Goal: Information Seeking & Learning: Learn about a topic

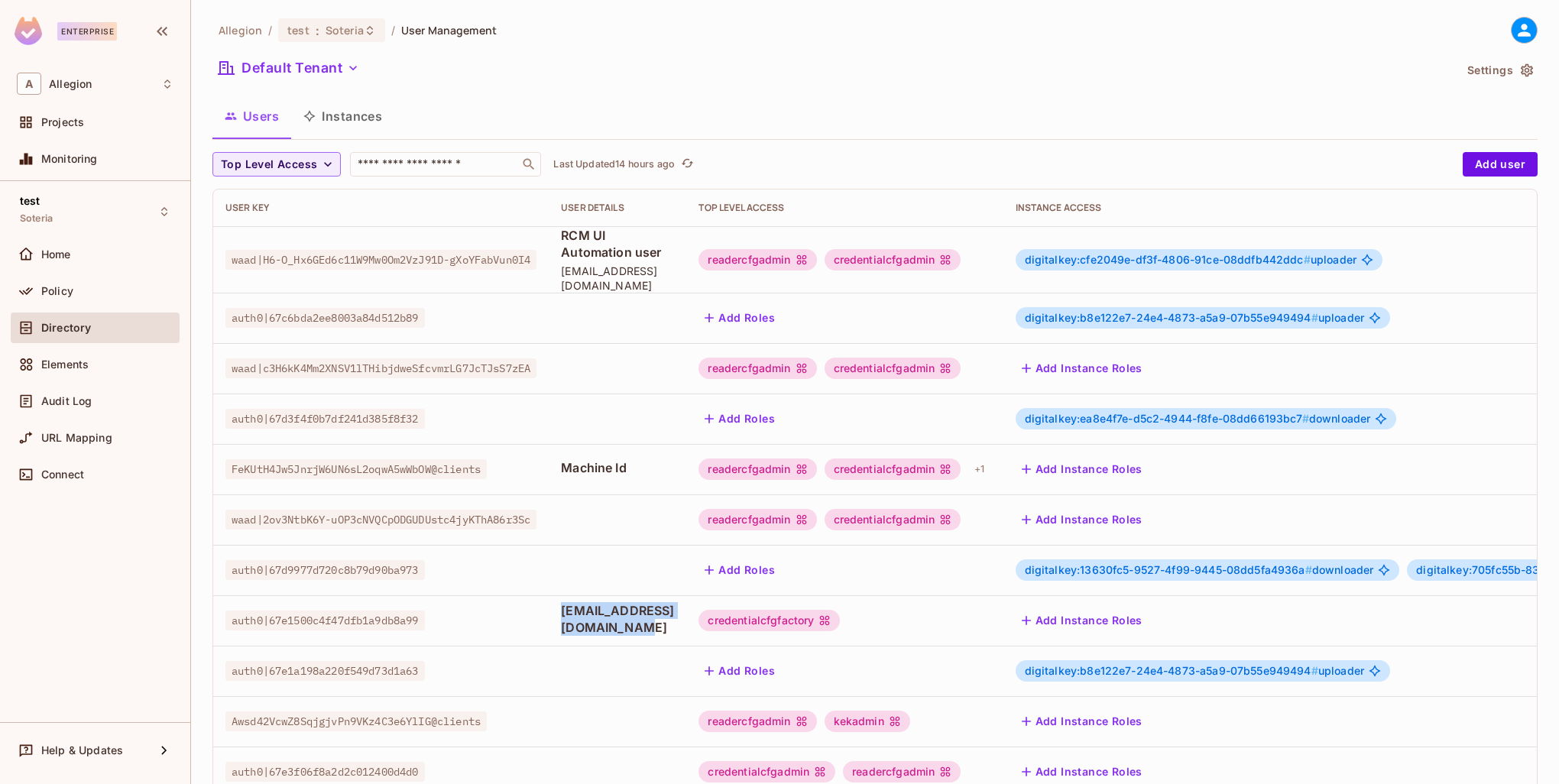
scroll to position [294, 0]
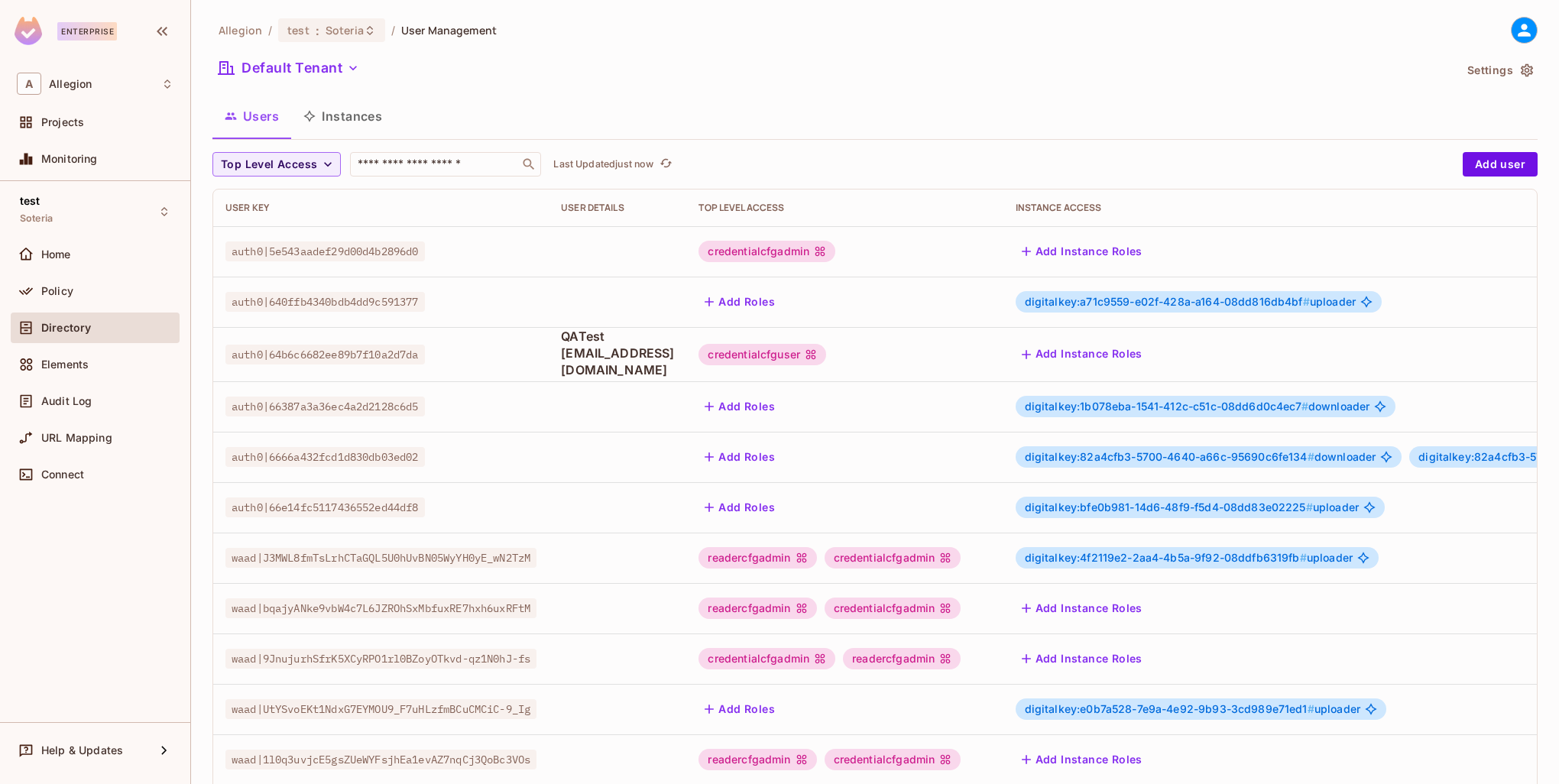
scroll to position [294, 0]
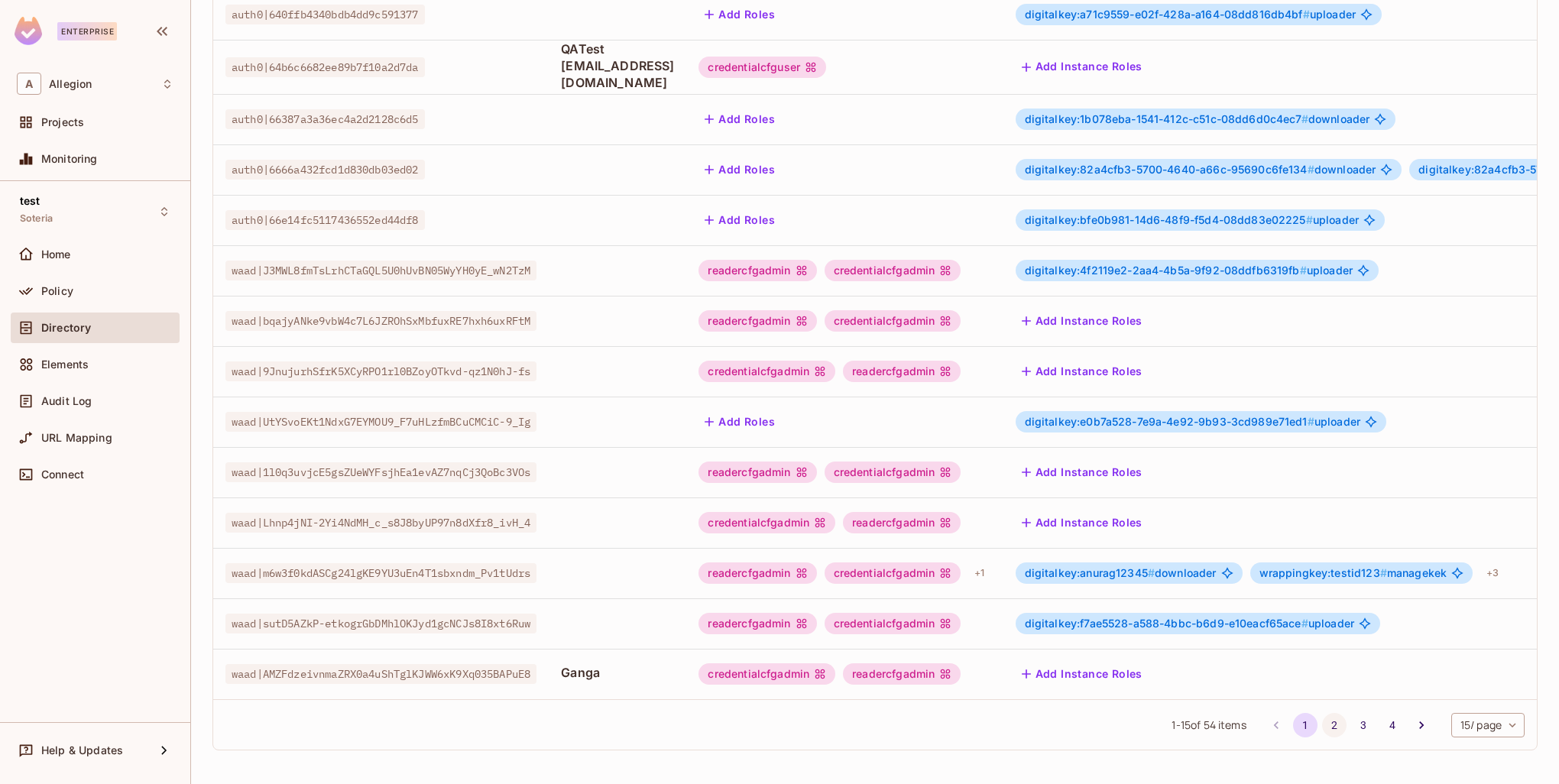
click at [1322, 726] on button "2" at bounding box center [1335, 725] width 25 height 25
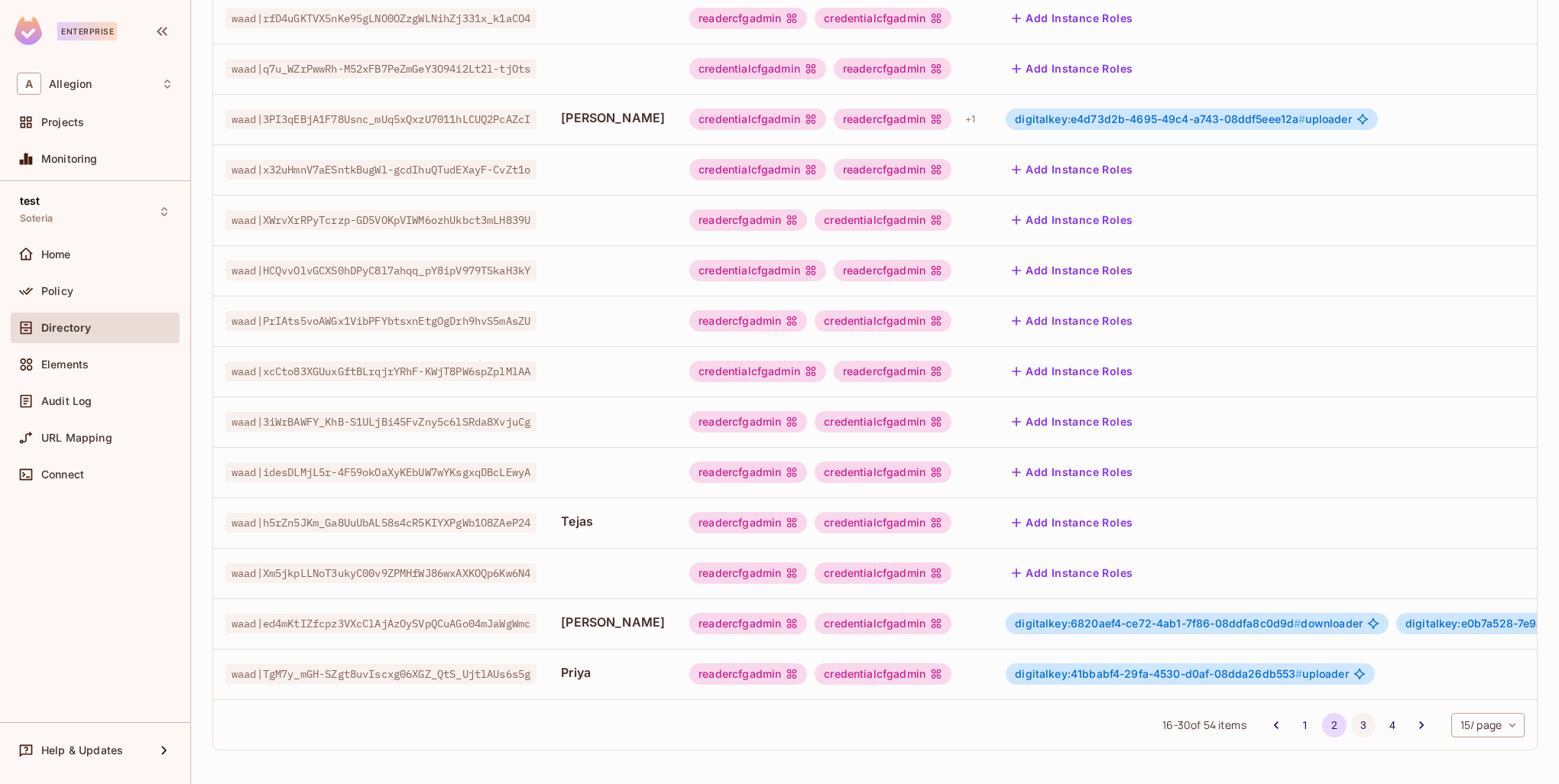
click at [1351, 721] on button "3" at bounding box center [1364, 725] width 25 height 25
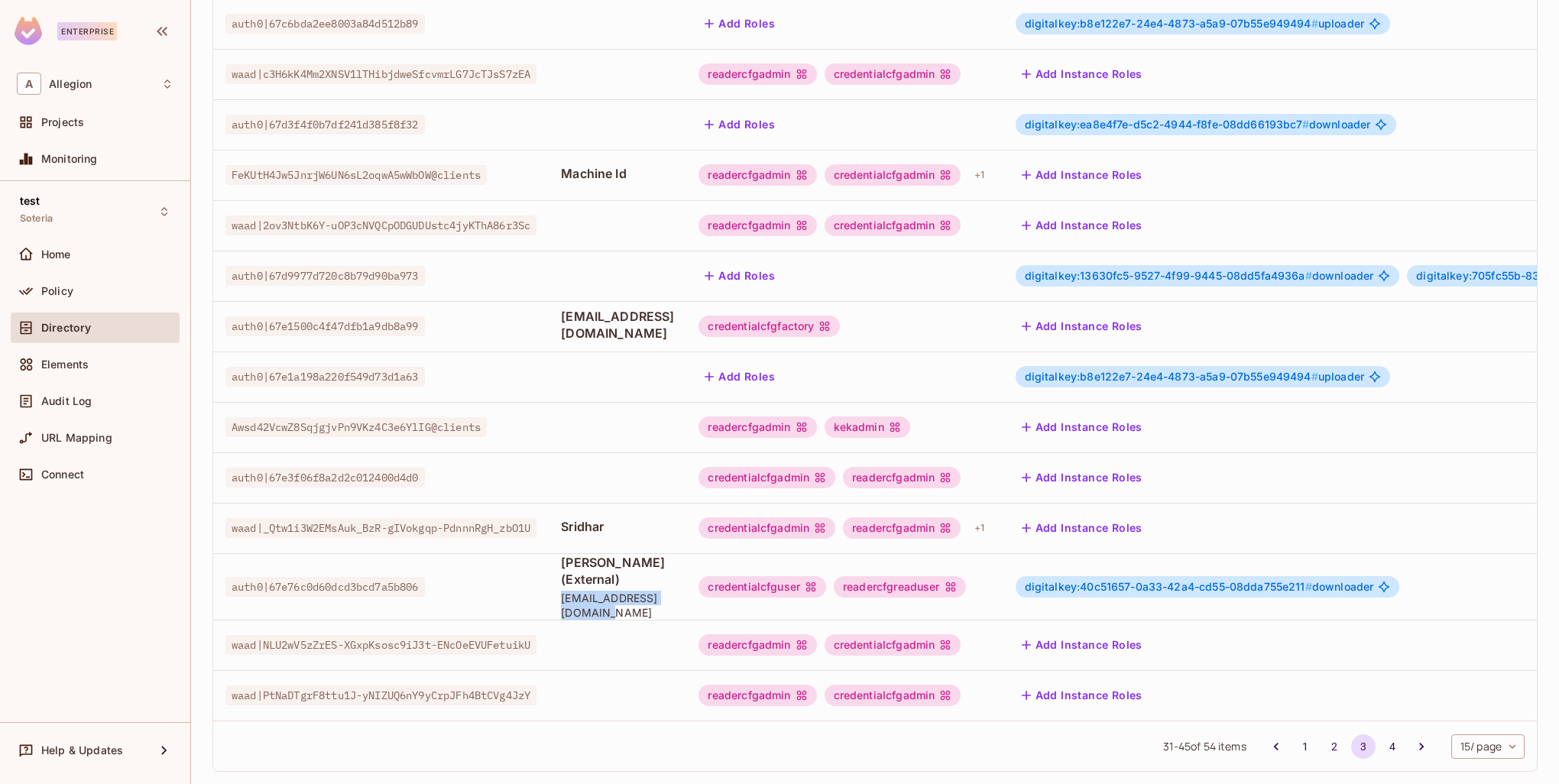
drag, startPoint x: 575, startPoint y: 572, endPoint x: 707, endPoint y: 575, distance: 132.0
click at [686, 575] on td "[PERSON_NAME] (External) [EMAIL_ADDRESS][DOMAIN_NAME]" at bounding box center [617, 586] width 138 height 67
click at [674, 591] on span "[EMAIL_ADDRESS][DOMAIN_NAME]" at bounding box center [617, 605] width 113 height 29
click at [82, 276] on div "Policy" at bounding box center [95, 291] width 169 height 31
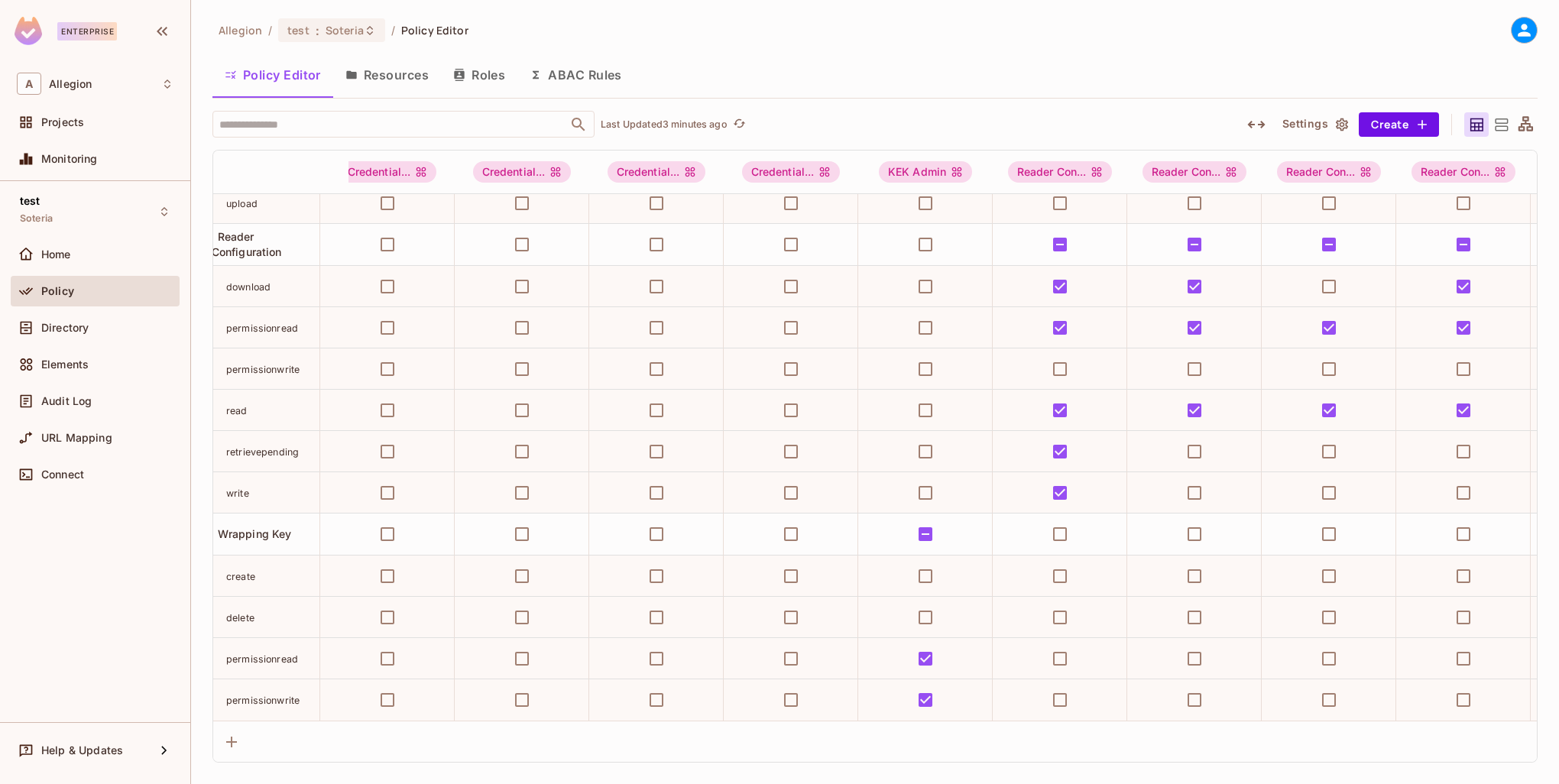
scroll to position [477, 0]
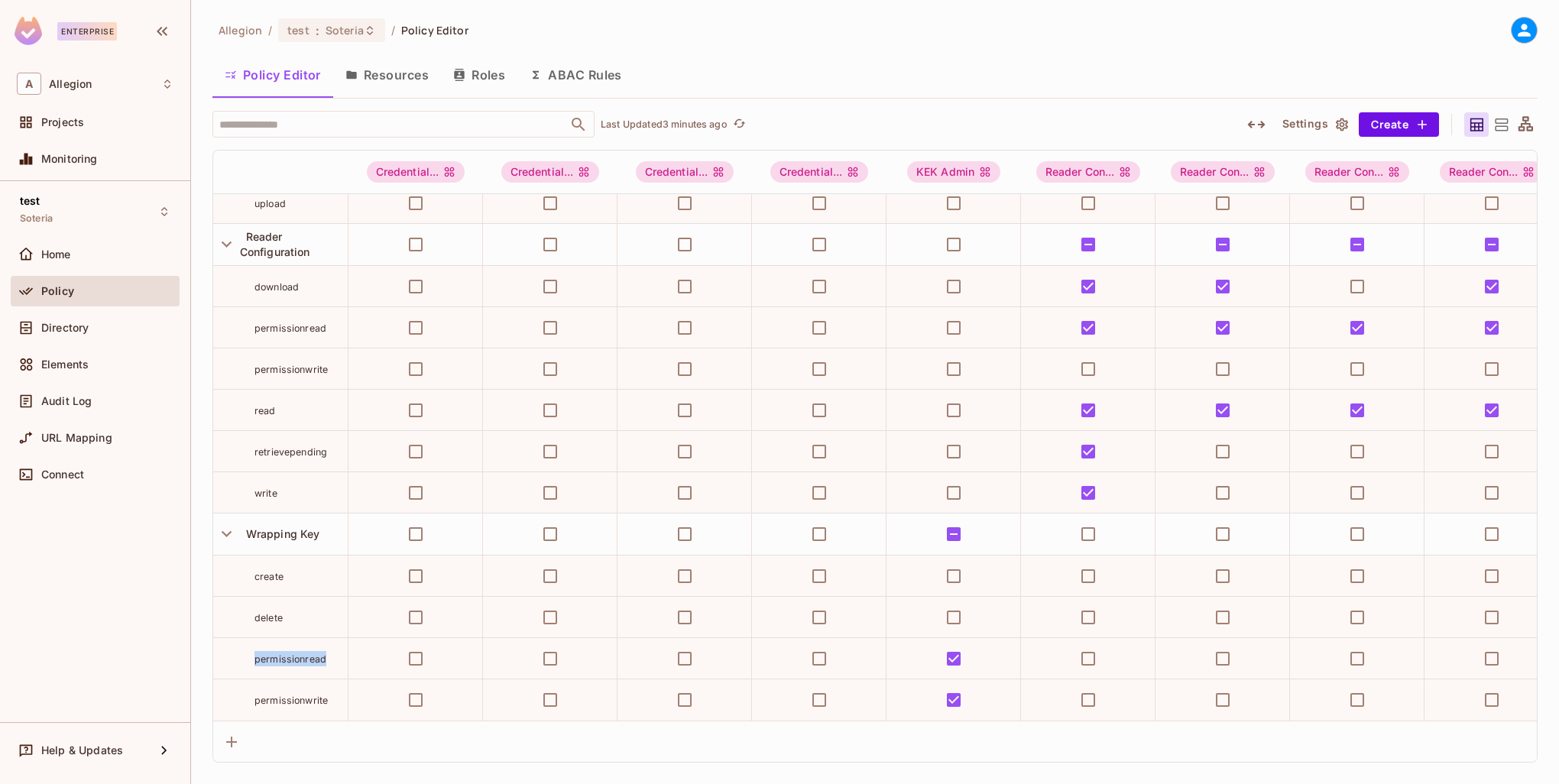
drag, startPoint x: 249, startPoint y: 646, endPoint x: 330, endPoint y: 647, distance: 81.0
click at [330, 651] on div "permissionread" at bounding box center [280, 659] width 134 height 16
drag, startPoint x: 332, startPoint y: 683, endPoint x: 247, endPoint y: 685, distance: 85.0
click at [247, 692] on div "permissionwrite" at bounding box center [280, 700] width 134 height 16
drag, startPoint x: 242, startPoint y: 655, endPoint x: 340, endPoint y: 655, distance: 98.0
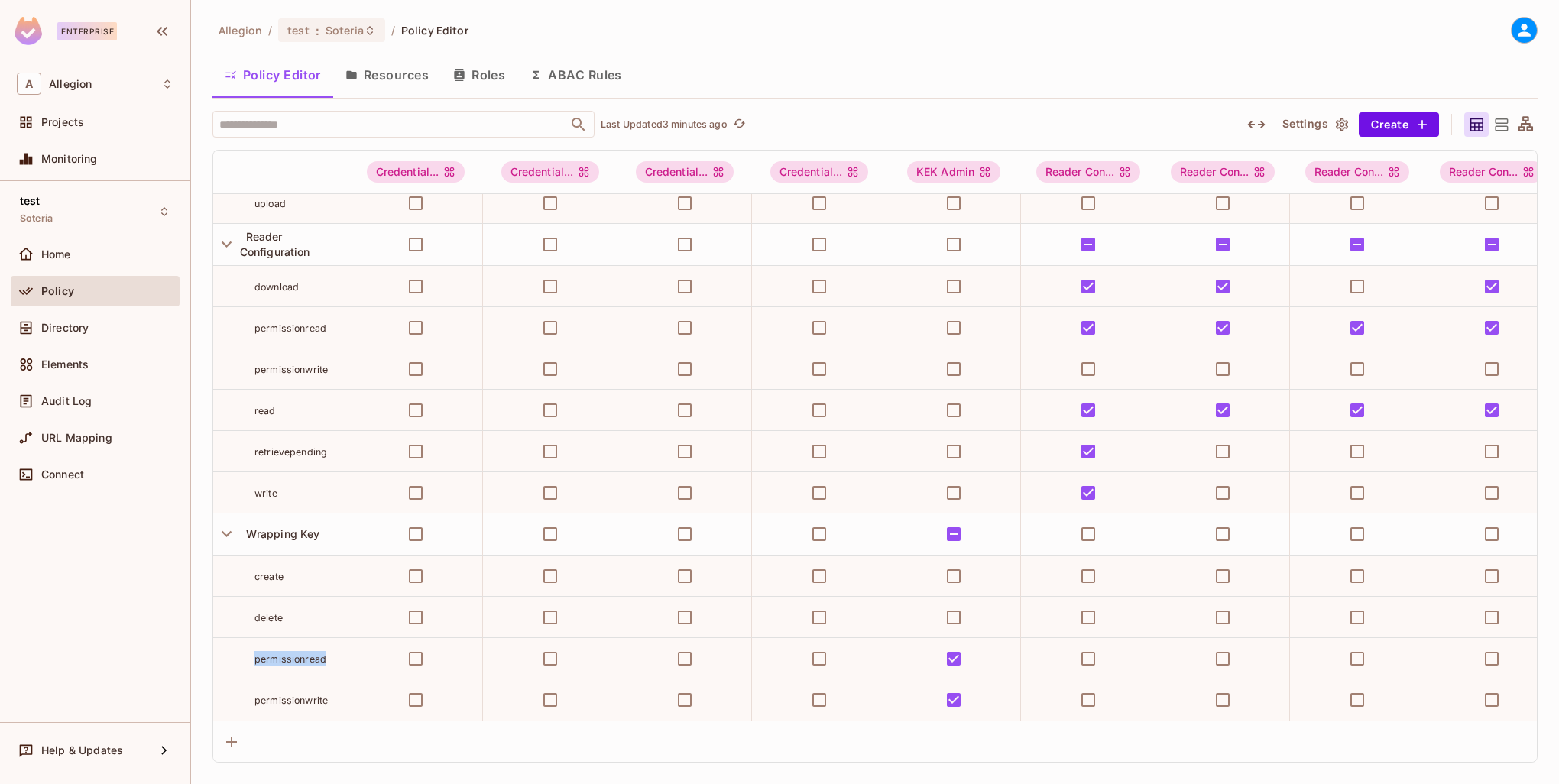
click at [340, 655] on td "permissionread" at bounding box center [281, 659] width 135 height 41
drag, startPoint x: 330, startPoint y: 687, endPoint x: 228, endPoint y: 682, distance: 102.1
click at [228, 692] on div "permissionwrite" at bounding box center [280, 700] width 134 height 16
drag, startPoint x: 269, startPoint y: 650, endPoint x: 335, endPoint y: 650, distance: 66.0
click at [335, 651] on div "permissionread" at bounding box center [280, 659] width 134 height 16
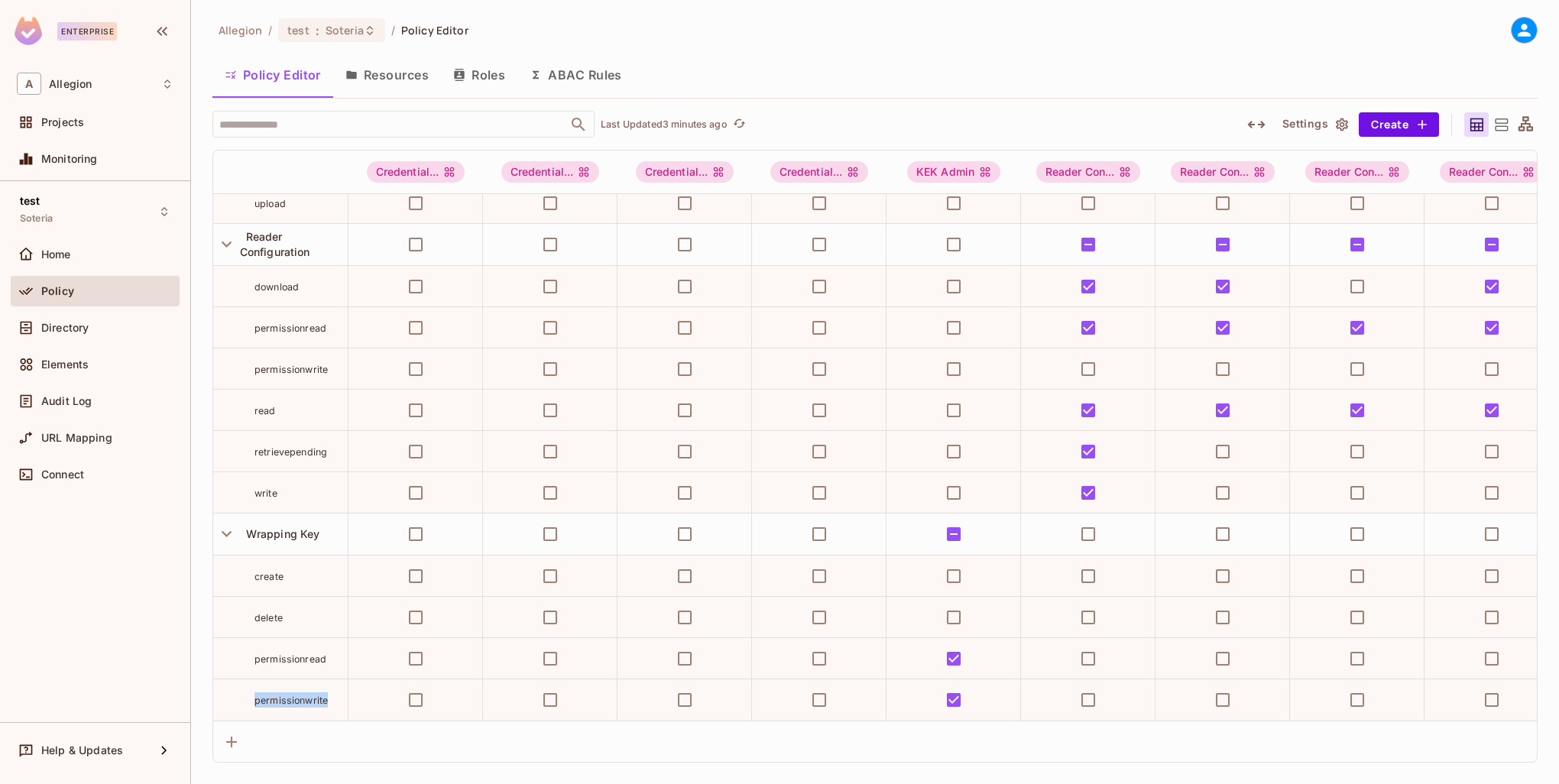
drag, startPoint x: 333, startPoint y: 687, endPoint x: 240, endPoint y: 688, distance: 93.0
click at [240, 692] on div "permissionwrite" at bounding box center [280, 700] width 134 height 16
click at [269, 654] on span "permissionread" at bounding box center [290, 660] width 72 height 12
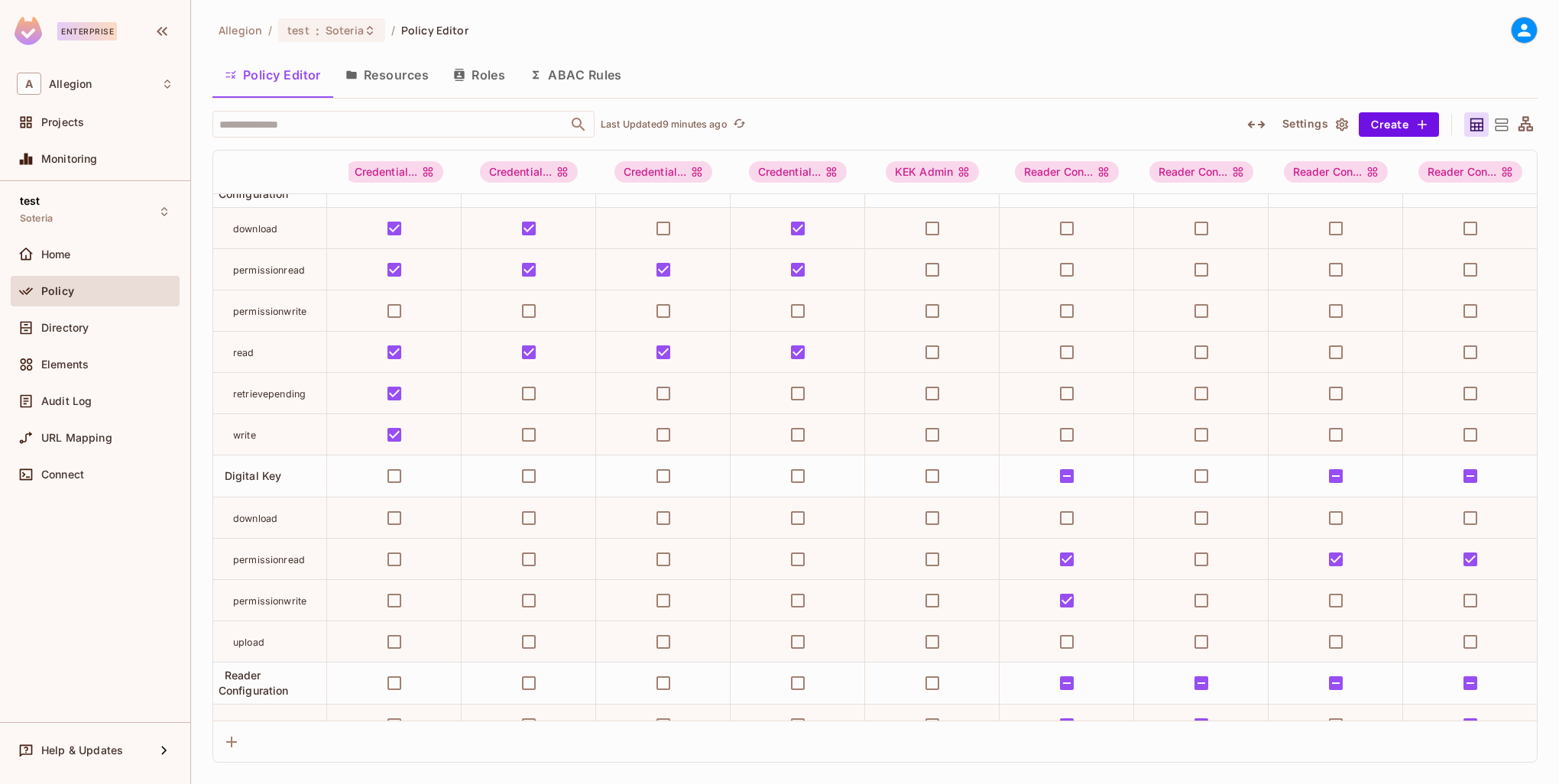
scroll to position [0, 21]
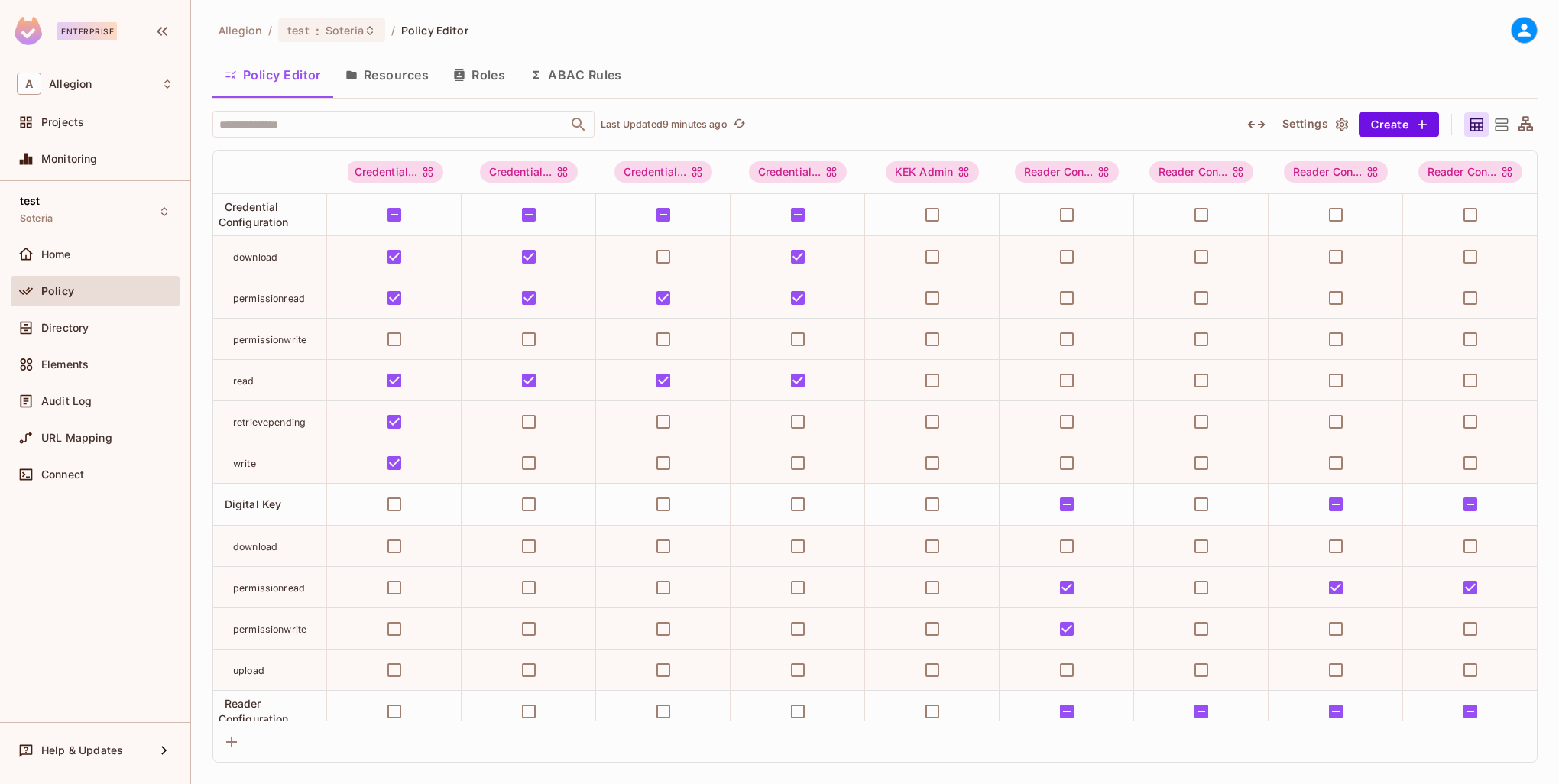
click at [359, 79] on button "Resources" at bounding box center [387, 75] width 108 height 38
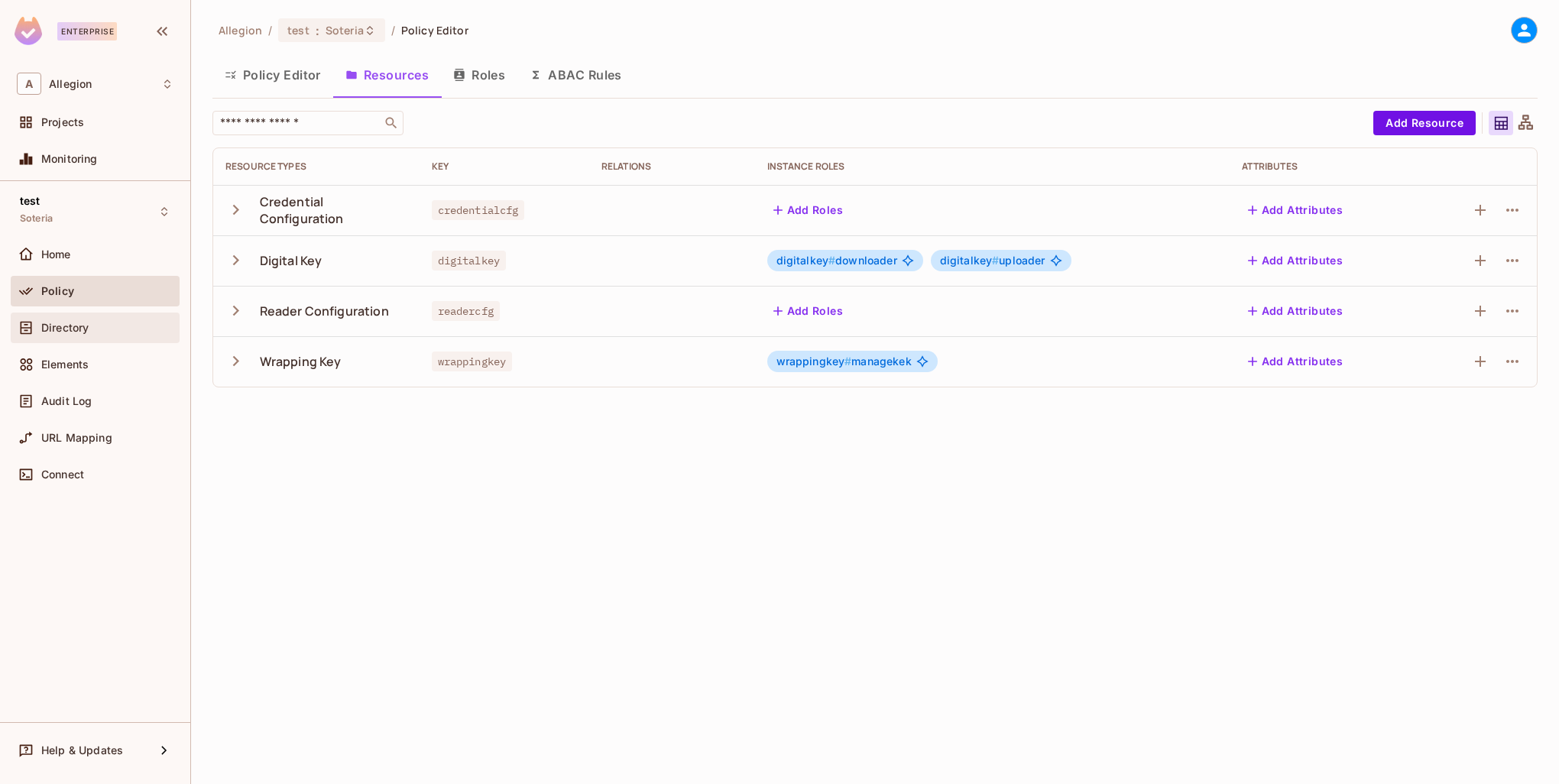
click at [118, 335] on div "Directory" at bounding box center [95, 328] width 157 height 18
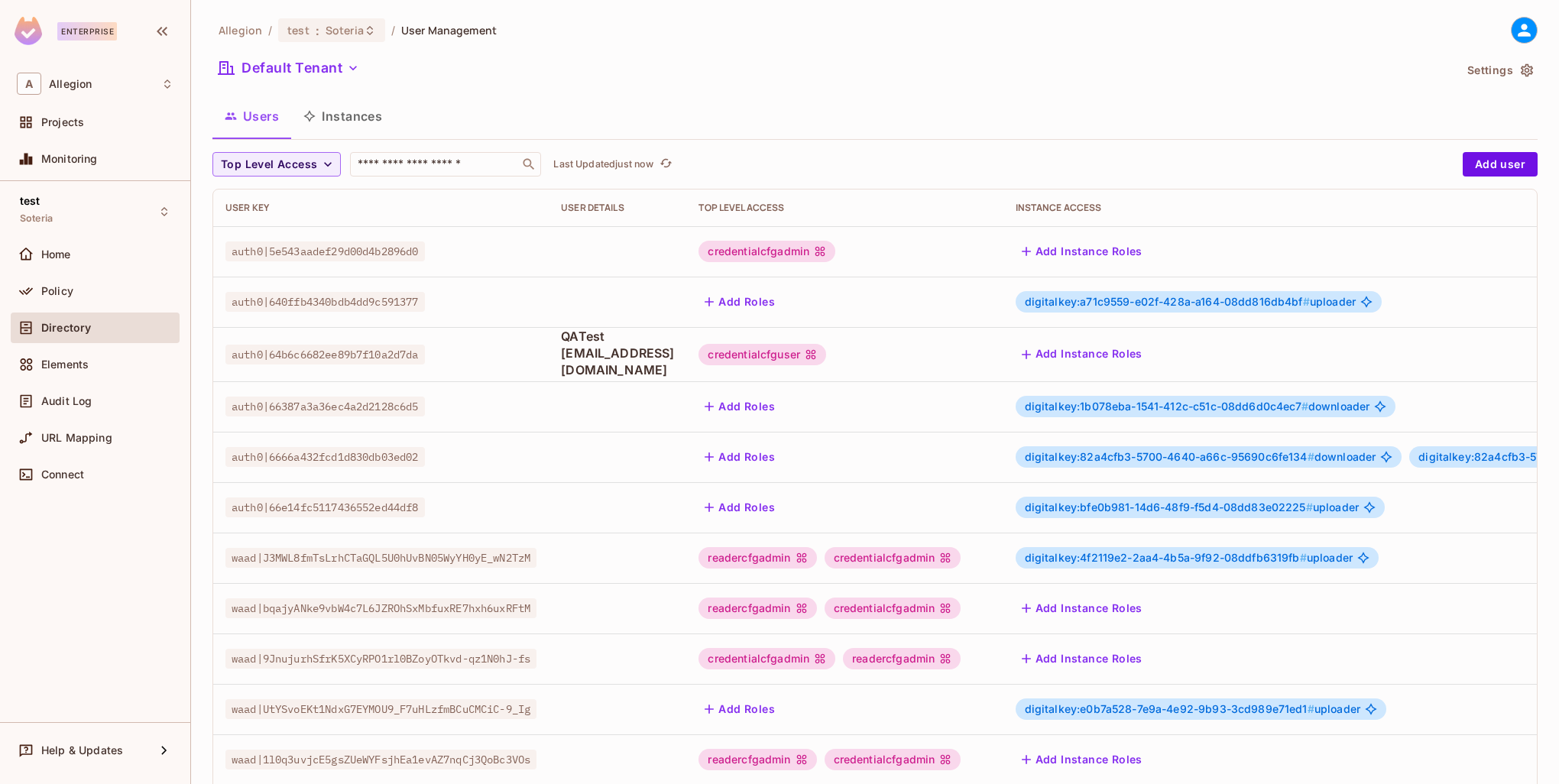
scroll to position [294, 0]
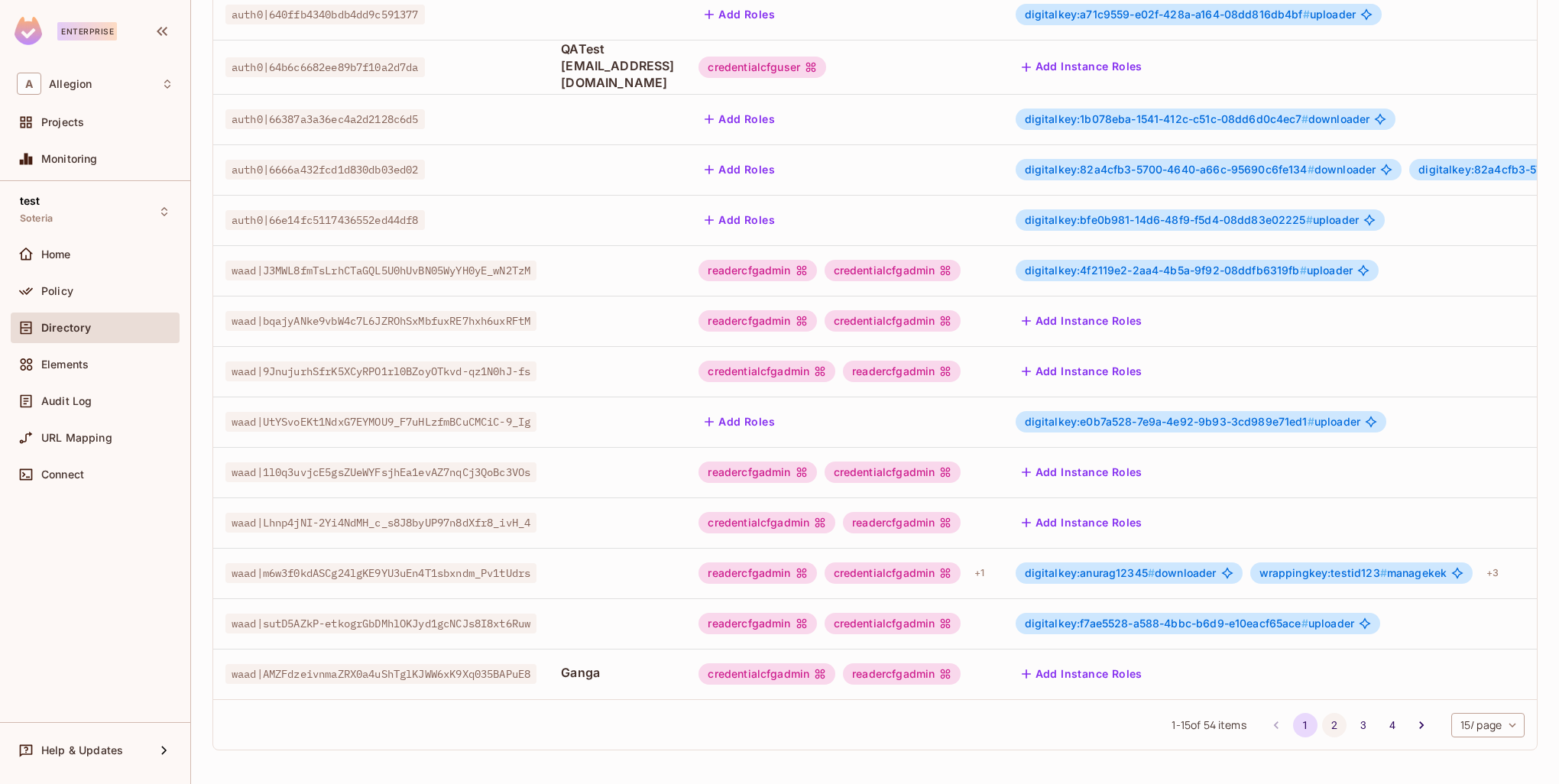
click at [1322, 718] on button "2" at bounding box center [1335, 725] width 25 height 25
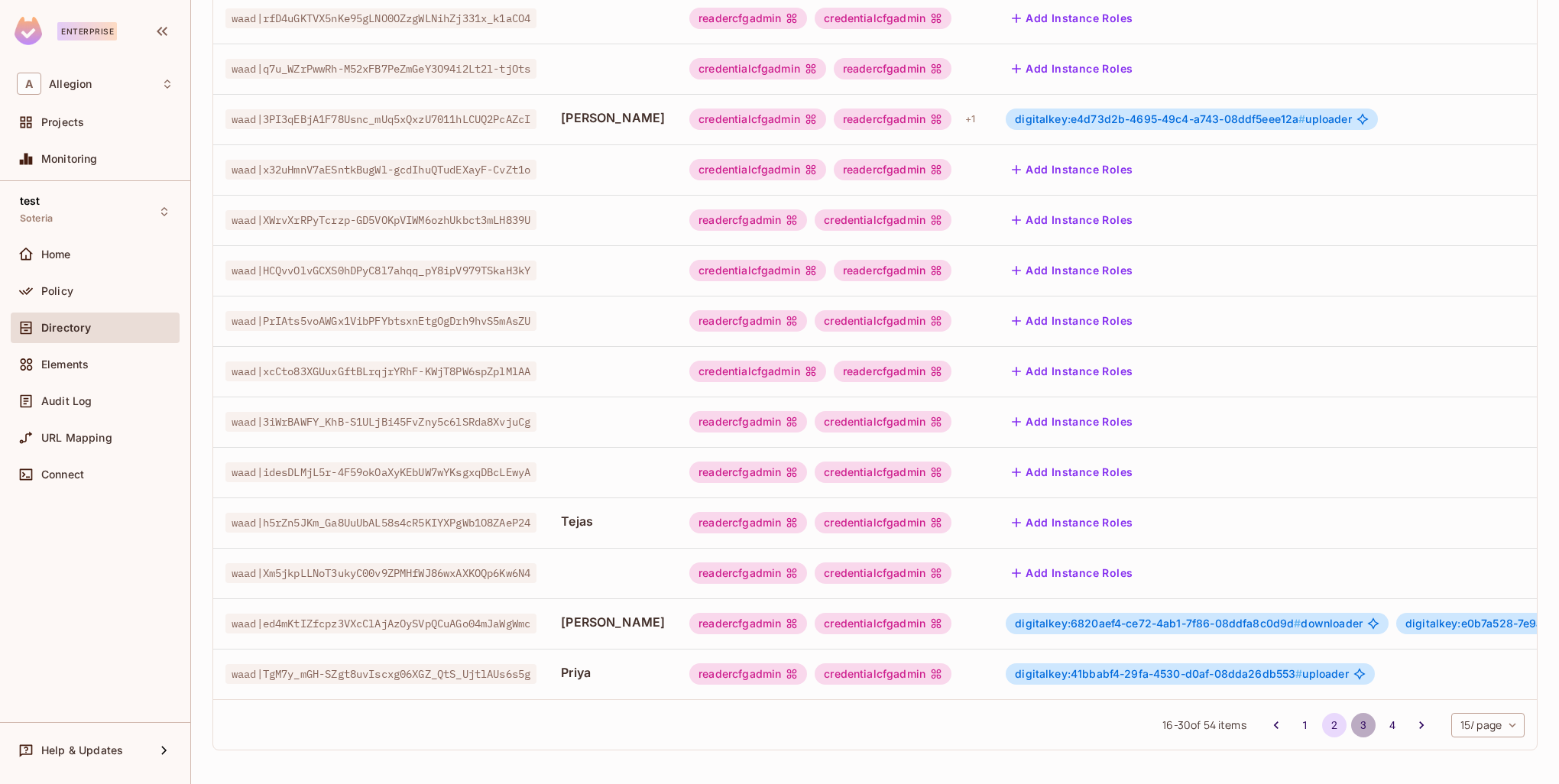
click at [1351, 725] on button "3" at bounding box center [1364, 725] width 25 height 25
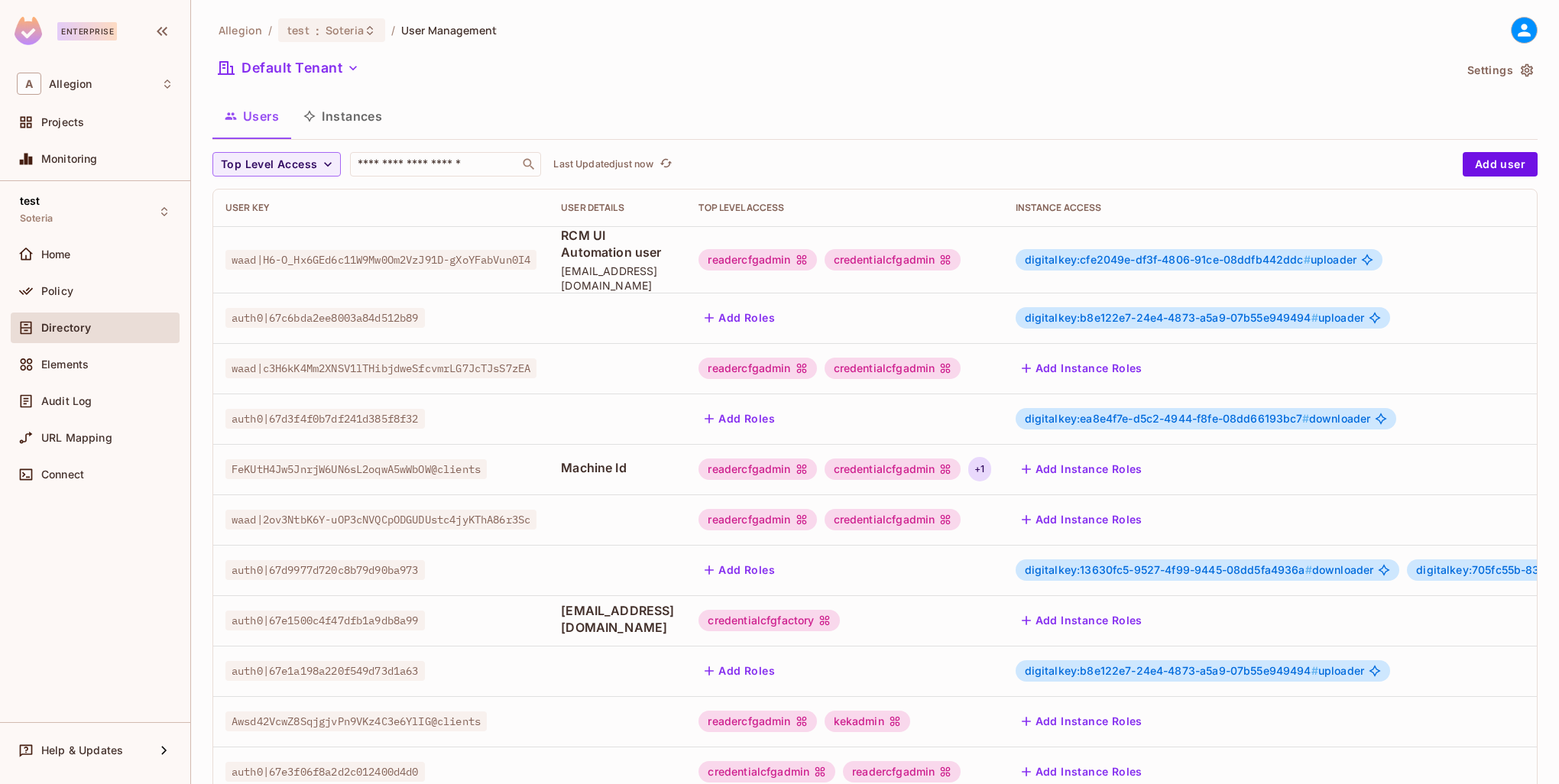
click at [990, 457] on div "+ 1" at bounding box center [979, 469] width 22 height 25
click at [1106, 500] on div "kekadmin" at bounding box center [1104, 502] width 86 height 21
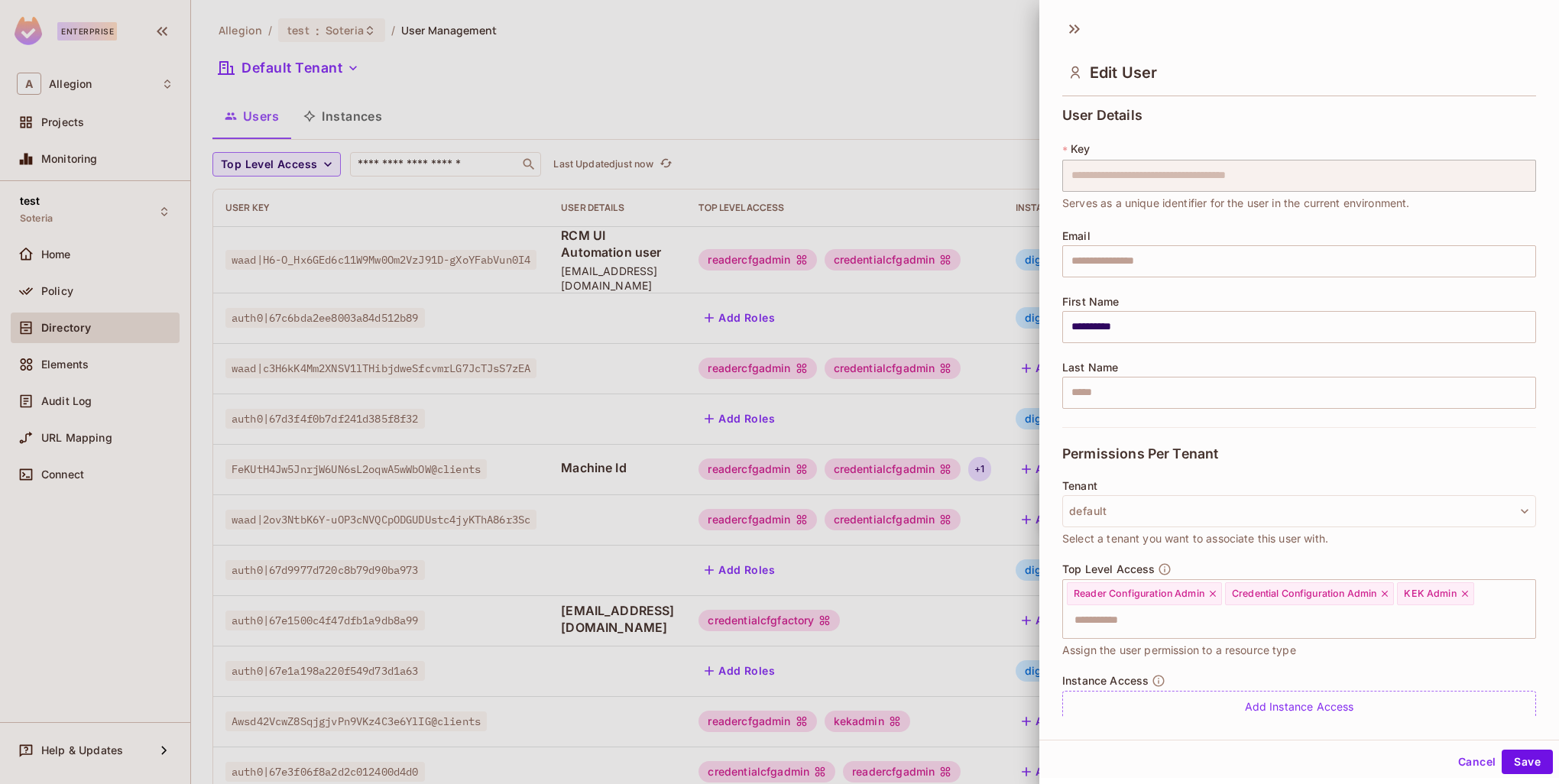
click at [1058, 448] on div "**********" at bounding box center [1299, 409] width 519 height 616
click at [926, 496] on div at bounding box center [779, 392] width 1559 height 784
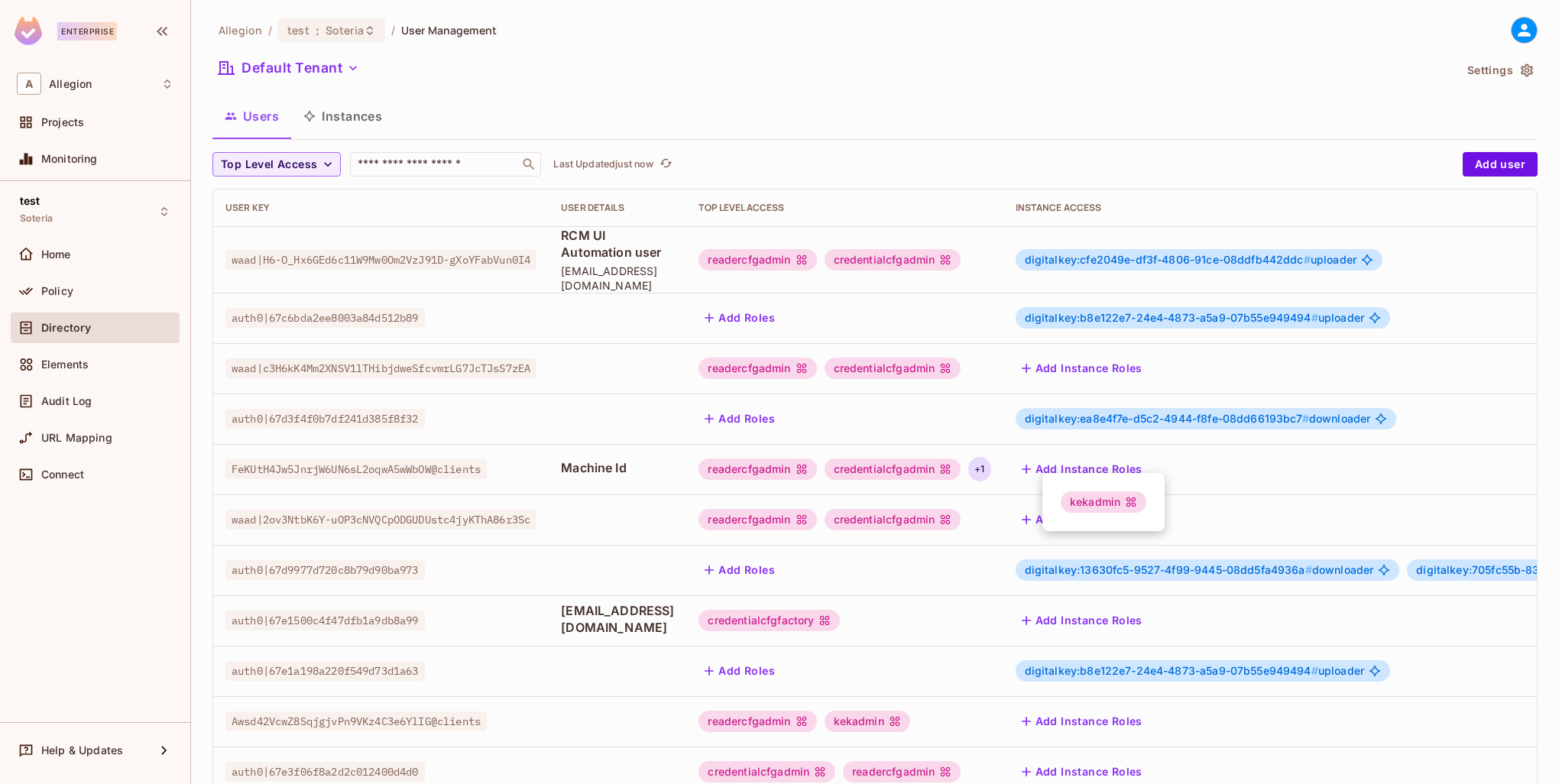
click at [999, 480] on div at bounding box center [779, 392] width 1559 height 784
drag, startPoint x: 663, startPoint y: 446, endPoint x: 543, endPoint y: 448, distance: 120.0
click at [543, 448] on tr "FeKUtH4Jw5JnrjW6UN6sL2oqwA5wWbOW@clients Machine Id readercfgadmin credentialcf…" at bounding box center [1049, 469] width 1671 height 50
click at [579, 475] on td "Machine Id" at bounding box center [617, 469] width 138 height 50
drag, startPoint x: 569, startPoint y: 453, endPoint x: 656, endPoint y: 457, distance: 87.1
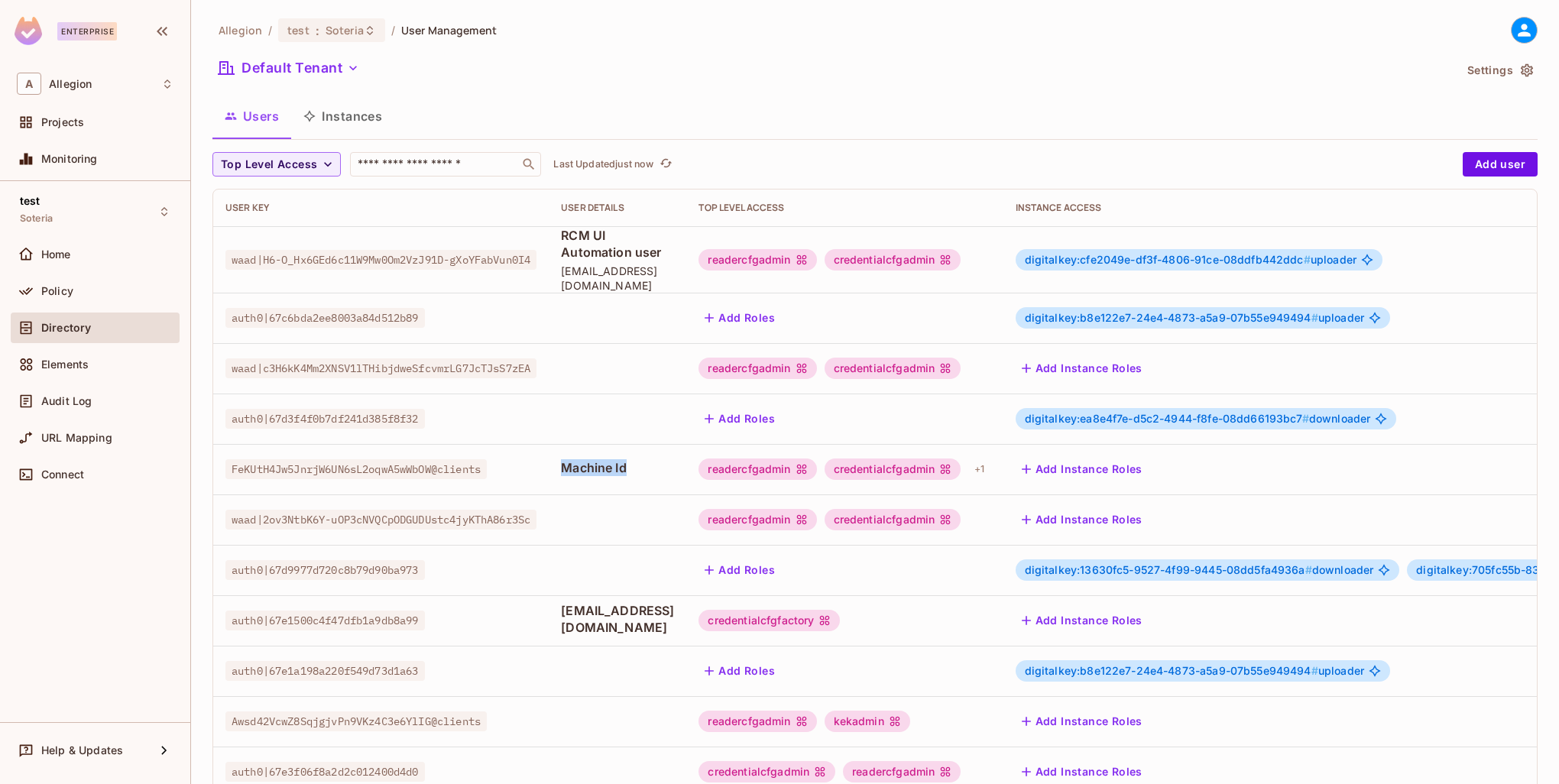
click at [656, 457] on td "Machine Id" at bounding box center [617, 469] width 138 height 50
click at [653, 495] on td at bounding box center [617, 519] width 138 height 50
drag, startPoint x: 642, startPoint y: 452, endPoint x: 565, endPoint y: 450, distance: 77.0
click at [565, 450] on td "Machine Id" at bounding box center [617, 469] width 138 height 50
click at [636, 495] on td at bounding box center [617, 519] width 138 height 50
